Goal: Information Seeking & Learning: Learn about a topic

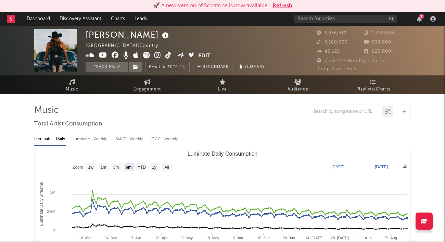
select select "6m"
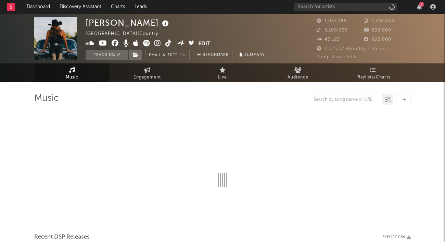
select select "6m"
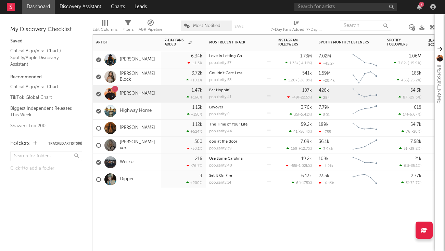
click at [137, 61] on link "[PERSON_NAME]" at bounding box center [137, 60] width 35 height 6
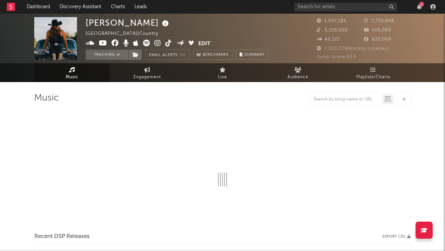
select select "6m"
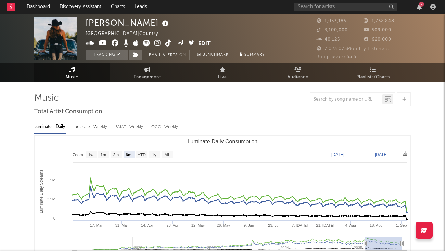
click at [100, 127] on div "Luminate - Weekly" at bounding box center [91, 127] width 36 height 12
select select "6m"
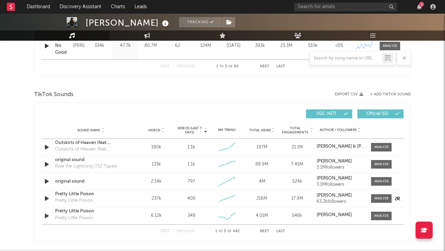
scroll to position [420, 0]
click at [381, 180] on div at bounding box center [381, 181] width 15 height 5
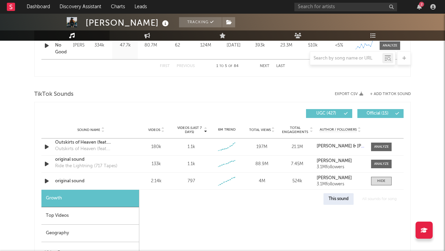
select select "1w"
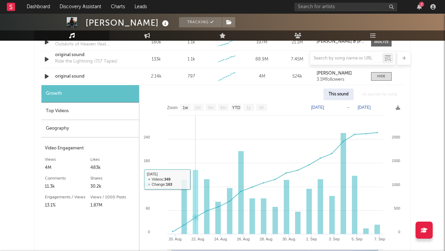
scroll to position [519, 0]
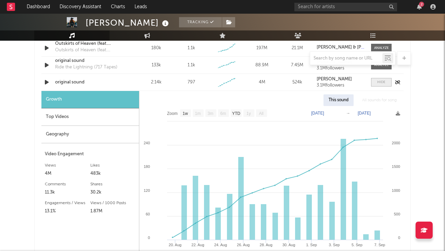
click at [385, 81] on div at bounding box center [381, 82] width 8 height 5
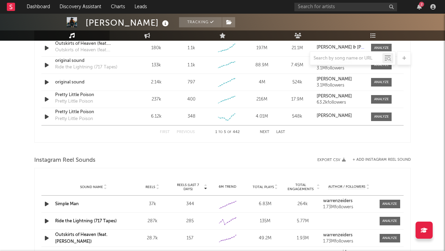
click at [282, 132] on button "Last" at bounding box center [280, 132] width 9 height 4
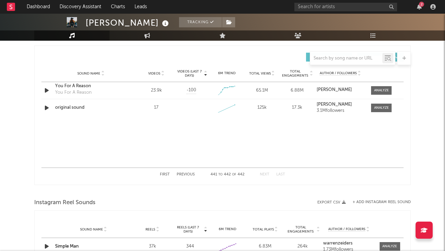
scroll to position [468, 0]
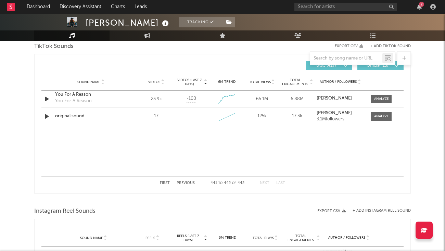
click at [187, 182] on button "Previous" at bounding box center [186, 183] width 18 height 4
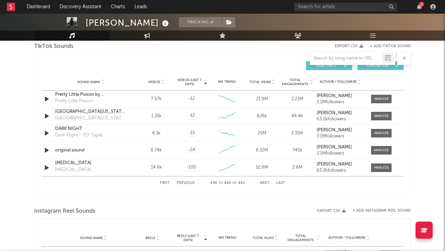
click at [162, 182] on button "First" at bounding box center [165, 183] width 10 height 4
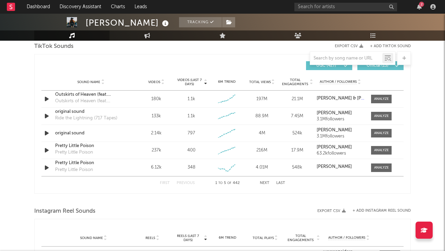
click at [157, 84] on span "Videos" at bounding box center [154, 82] width 12 height 4
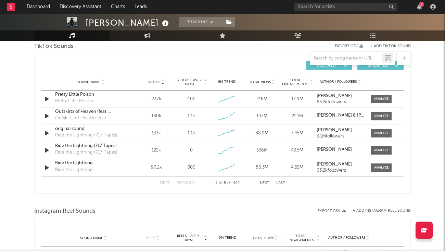
click at [265, 182] on button "Next" at bounding box center [265, 183] width 10 height 4
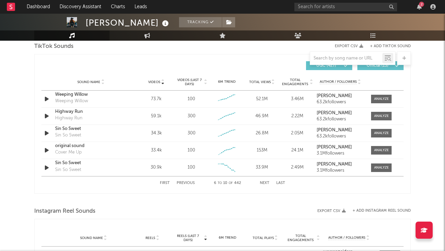
click at [265, 182] on button "Next" at bounding box center [265, 183] width 10 height 4
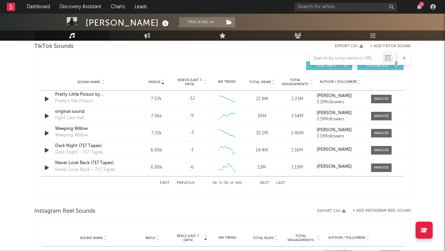
click at [265, 182] on button "Next" at bounding box center [265, 183] width 10 height 4
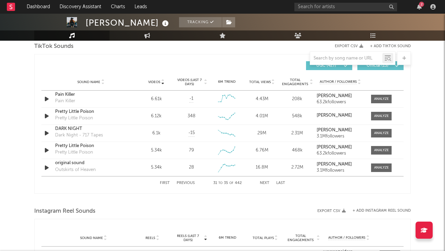
click at [265, 182] on button "Next" at bounding box center [265, 183] width 10 height 4
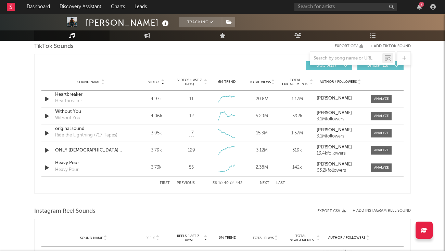
click at [265, 182] on button "Next" at bounding box center [265, 183] width 10 height 4
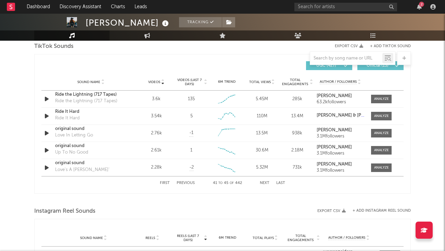
click at [179, 179] on div "First Previous 41 to 45 of 442 Next Last" at bounding box center [222, 183] width 125 height 13
click at [184, 182] on button "Previous" at bounding box center [186, 183] width 18 height 4
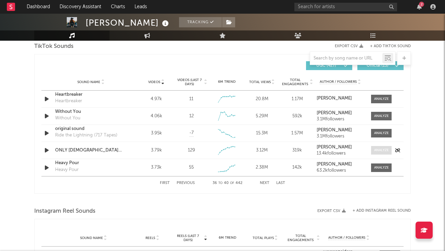
click at [379, 150] on div at bounding box center [381, 150] width 15 height 5
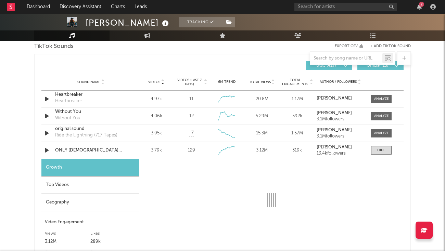
select select "1w"
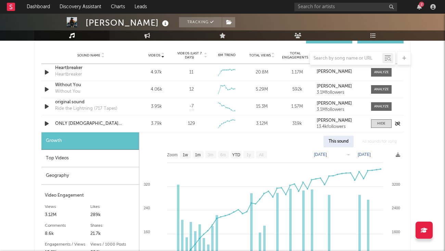
scroll to position [492, 0]
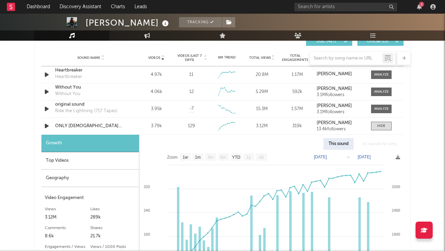
click at [197, 54] on div at bounding box center [222, 58] width 377 height 14
click at [191, 56] on div at bounding box center [222, 58] width 377 height 14
click at [383, 126] on div at bounding box center [381, 126] width 8 height 5
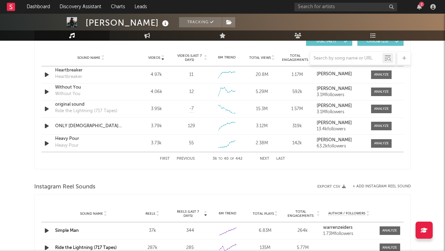
click at [189, 57] on div at bounding box center [222, 58] width 377 height 14
click at [205, 58] on div at bounding box center [222, 58] width 377 height 14
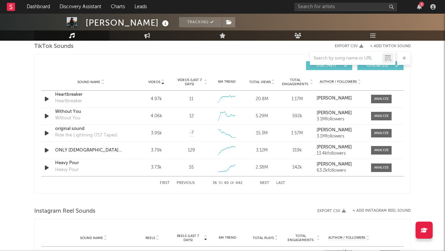
click at [164, 185] on button "First" at bounding box center [165, 183] width 10 height 4
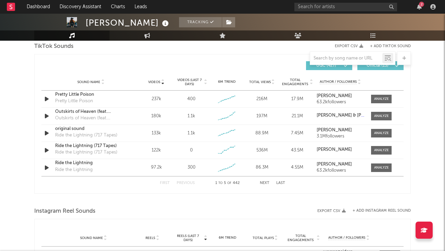
click at [197, 81] on span "Videos (last 7 days)" at bounding box center [190, 82] width 28 height 8
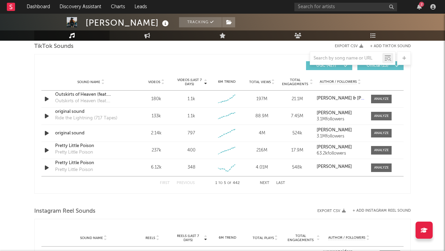
click at [265, 183] on button "Next" at bounding box center [265, 183] width 10 height 4
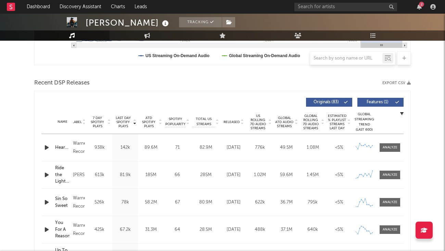
scroll to position [88, 0]
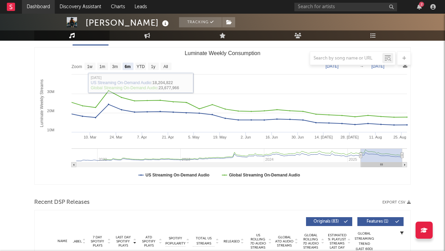
click at [31, 4] on link "Dashboard" at bounding box center [38, 7] width 33 height 14
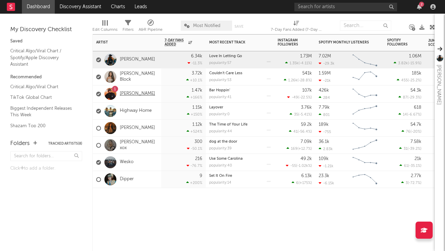
click at [128, 91] on link "[PERSON_NAME]" at bounding box center [137, 94] width 35 height 6
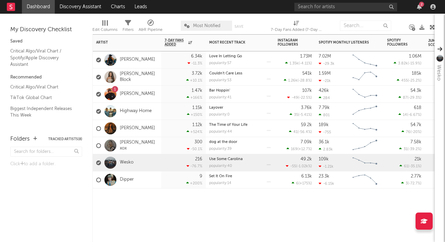
click at [126, 159] on div "Wesko" at bounding box center [114, 163] width 37 height 20
click at [126, 162] on link "Wesko" at bounding box center [127, 163] width 14 height 6
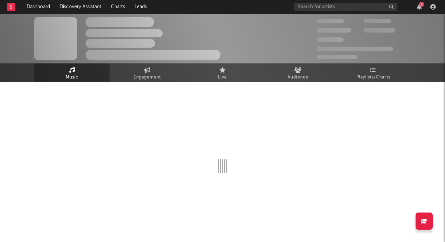
select select "6m"
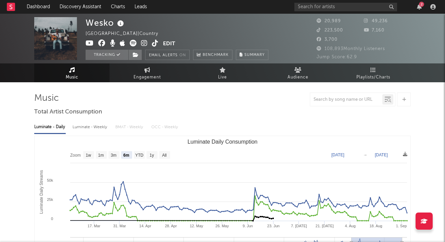
click at [86, 129] on div "Luminate - Weekly" at bounding box center [91, 127] width 36 height 12
select select "6m"
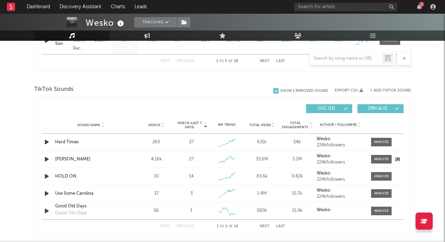
scroll to position [425, 0]
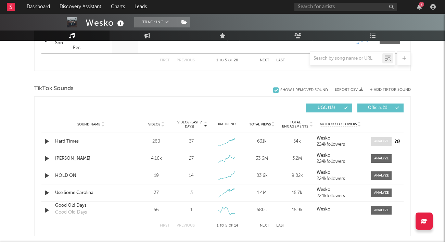
click at [378, 142] on div at bounding box center [381, 141] width 15 height 5
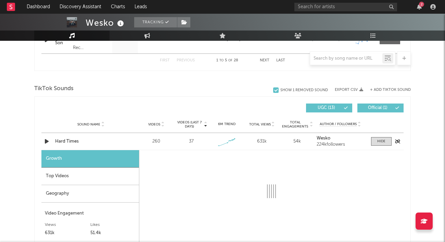
select select "1w"
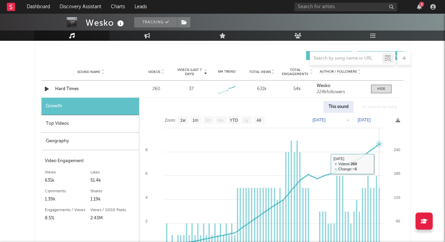
scroll to position [477, 0]
click at [382, 91] on div at bounding box center [381, 89] width 8 height 5
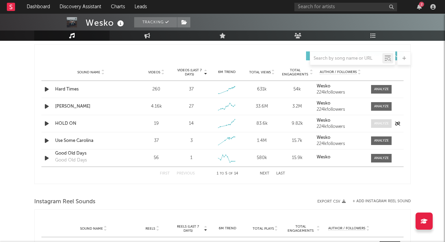
click at [382, 125] on div at bounding box center [381, 123] width 15 height 5
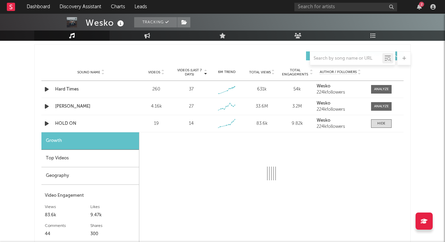
select select "1w"
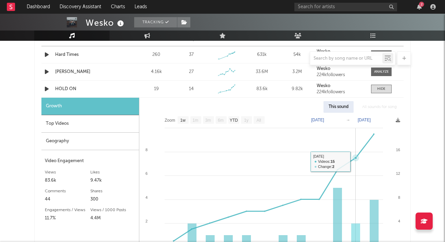
scroll to position [512, 0]
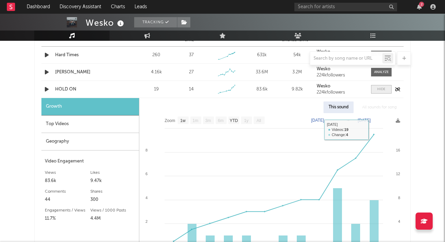
click at [382, 90] on div at bounding box center [381, 89] width 8 height 5
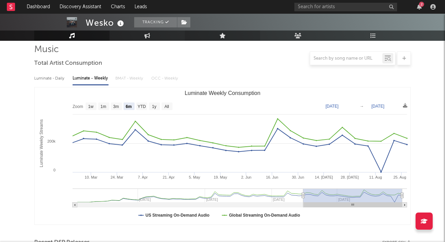
scroll to position [48, 0]
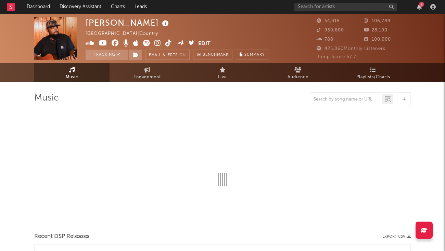
select select "6m"
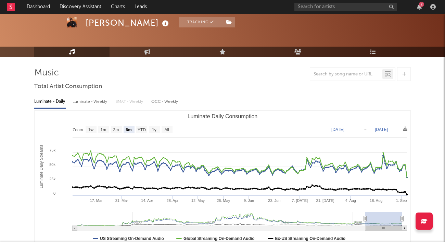
scroll to position [34, 0]
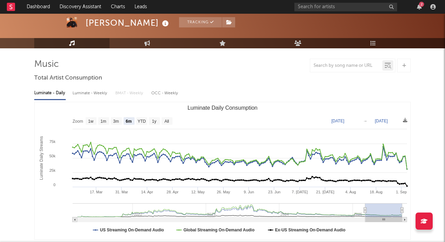
click at [89, 91] on div "Luminate - Weekly" at bounding box center [91, 93] width 36 height 12
select select "6m"
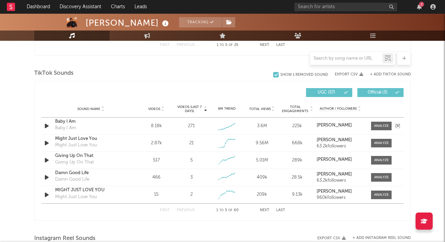
scroll to position [442, 0]
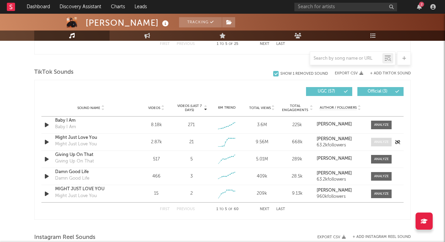
click at [380, 141] on div at bounding box center [381, 141] width 15 height 5
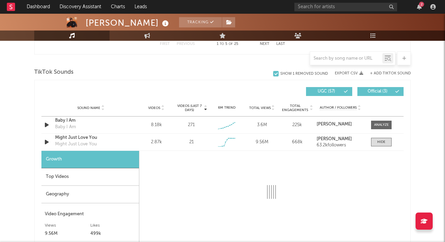
select select "1w"
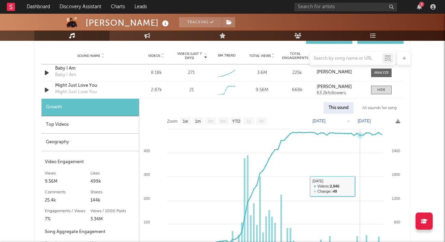
scroll to position [488, 0]
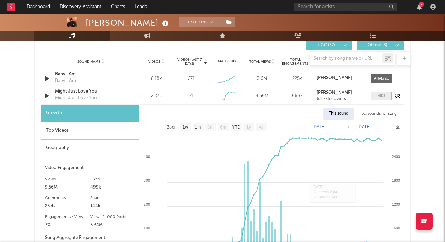
click at [382, 97] on div at bounding box center [381, 95] width 8 height 5
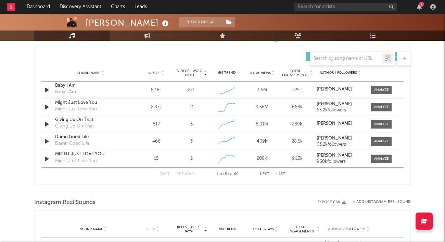
scroll to position [476, 0]
click at [376, 159] on div at bounding box center [381, 158] width 15 height 5
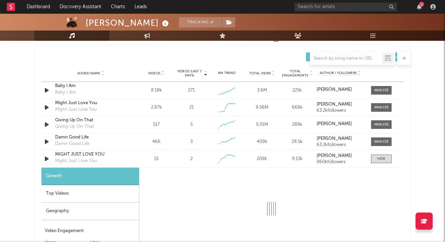
select select "1w"
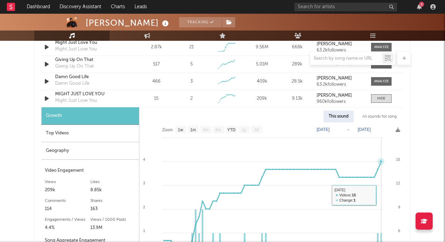
scroll to position [513, 0]
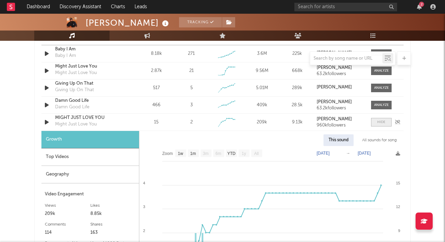
click at [382, 124] on div at bounding box center [381, 121] width 8 height 5
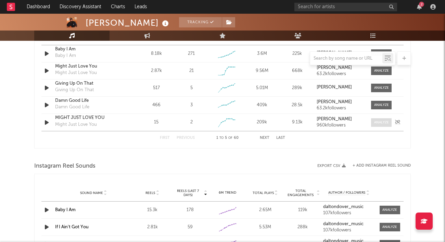
click at [377, 124] on div at bounding box center [381, 122] width 15 height 5
select select "1w"
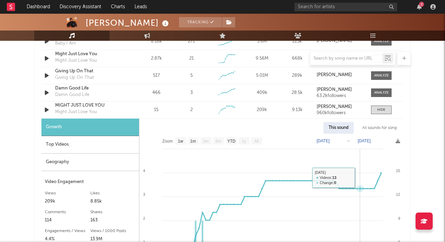
scroll to position [512, 0]
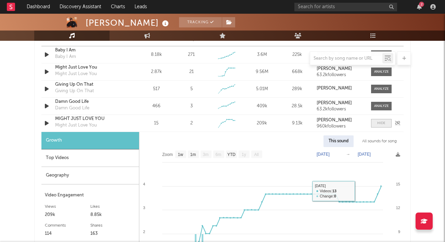
click at [385, 123] on div at bounding box center [381, 122] width 8 height 5
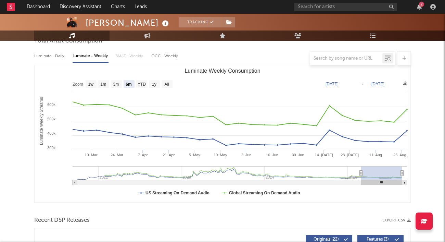
scroll to position [43, 0]
